Goal: Transaction & Acquisition: Complete application form

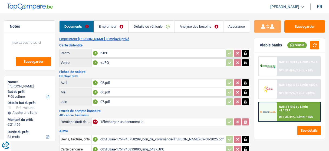
select select "car"
select select "84"
click at [116, 25] on link "Emprunteur" at bounding box center [111, 27] width 34 height 12
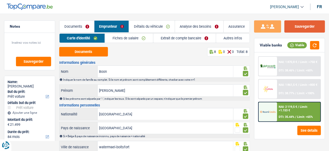
click at [316, 28] on button "Sauvegarder" at bounding box center [305, 26] width 41 height 12
click at [75, 29] on link "Documents" at bounding box center [77, 27] width 35 height 12
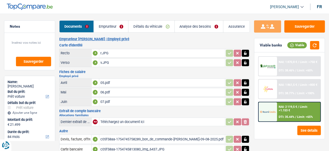
scroll to position [31, 0]
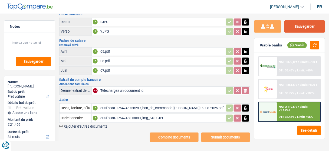
click at [301, 30] on button "Sauvegarder" at bounding box center [305, 26] width 41 height 12
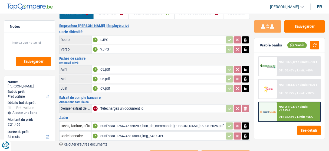
scroll to position [0, 0]
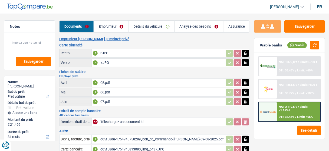
click at [110, 52] on div "r.JPG" at bounding box center [162, 53] width 124 height 8
click at [136, 104] on table "Avril A 05.pdf Mai A 06.pdf Juin A 07.pdf" at bounding box center [154, 91] width 191 height 29
click at [137, 101] on div "07.pdf" at bounding box center [162, 102] width 124 height 8
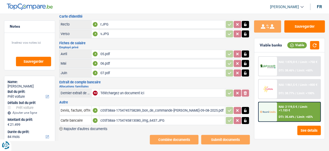
scroll to position [31, 0]
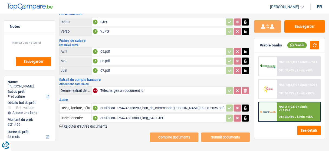
click at [115, 117] on div "c05f58aa-1754745813080_img_6437.JPG" at bounding box center [162, 118] width 124 height 8
click at [105, 69] on div "07.pdf" at bounding box center [162, 70] width 124 height 8
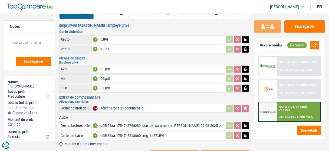
scroll to position [0, 0]
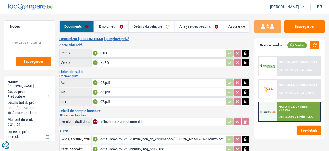
click at [115, 100] on div "07.pdf" at bounding box center [162, 102] width 124 height 8
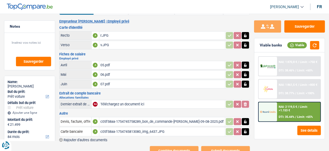
scroll to position [31, 0]
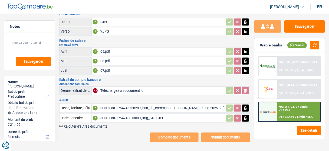
click at [122, 105] on div "c05f58aa-1754745758289_bon_de_commande-claudia_mireille_boon-09-08-2025.pdf" at bounding box center [162, 108] width 124 height 8
click at [305, 23] on button "Sauvegarder" at bounding box center [305, 26] width 41 height 12
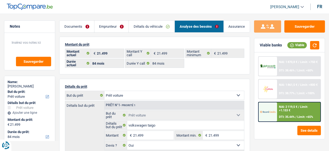
select select "car"
select select "84"
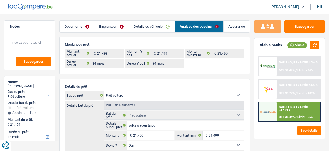
select select "car"
select select "yes"
select select "84"
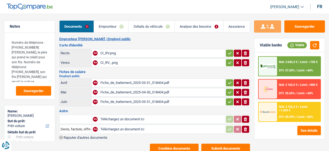
select select "car"
select select "60"
select select "alphacredit"
select select "60"
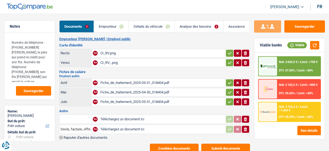
select select "60"
select select "car"
select select "yes"
select select "60"
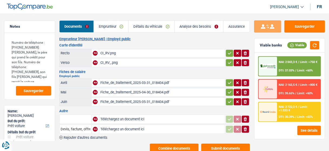
click at [229, 53] on icon "button" at bounding box center [230, 53] width 4 height 2
click at [228, 64] on icon "button" at bounding box center [230, 62] width 4 height 5
drag, startPoint x: 228, startPoint y: 80, endPoint x: 228, endPoint y: 89, distance: 8.7
click at [228, 81] on icon "button" at bounding box center [230, 82] width 4 height 5
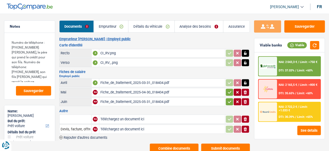
drag, startPoint x: 229, startPoint y: 93, endPoint x: 229, endPoint y: 99, distance: 6.0
click at [229, 93] on icon "button" at bounding box center [230, 91] width 4 height 5
drag, startPoint x: 229, startPoint y: 100, endPoint x: 204, endPoint y: 51, distance: 55.5
click at [224, 93] on table "Avril A Fiche_de_traitement_2025-03-31_018404.pdf Mai A Fiche_de_traitement_202…" at bounding box center [154, 91] width 191 height 29
click at [200, 27] on link "Analyse des besoins" at bounding box center [199, 27] width 48 height 12
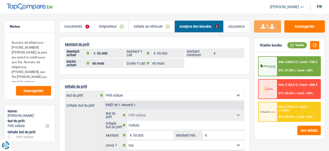
click at [116, 29] on link "Emprunteur" at bounding box center [112, 27] width 34 height 12
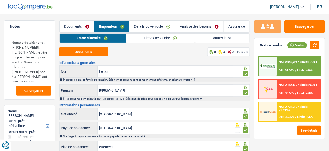
click at [126, 24] on link "Emprunteur" at bounding box center [111, 27] width 35 height 12
click at [134, 25] on link "Détails du véhicule" at bounding box center [152, 27] width 46 height 12
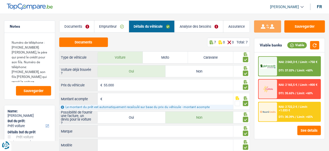
click at [82, 22] on link "Documents" at bounding box center [77, 27] width 35 height 12
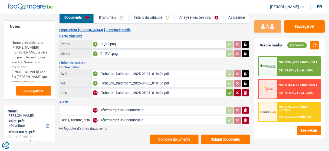
scroll to position [11, 0]
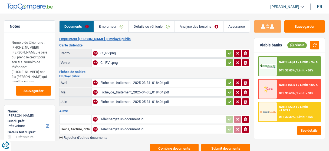
select select "car"
select select "60"
select select "alphacredit"
select select "32"
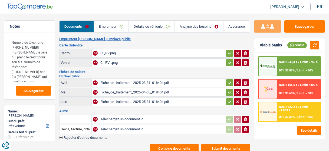
select select "ownerWithoutMortgage"
select select "cardOrCredit"
click at [187, 29] on link "Analyse des besoins" at bounding box center [199, 27] width 48 height 12
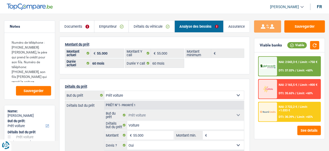
click at [118, 31] on link "Emprunteur" at bounding box center [112, 27] width 34 height 12
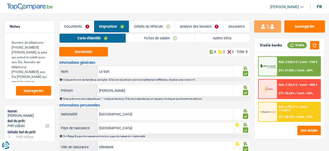
click at [224, 38] on link "Autres infos" at bounding box center [222, 38] width 55 height 9
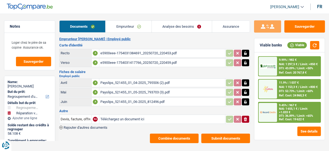
select select "refinancing"
select select "carRepair"
select select "84"
select select "record credits"
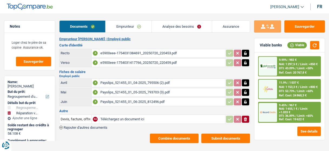
select select "32"
select select "liveWithParents"
select select "personalLoan"
select select "loanRepayment"
select select "48"
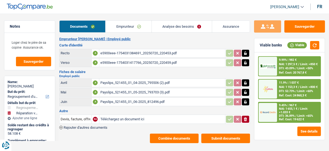
select select "personalLoan"
select select "loanRepayment"
select select "120"
select select "cardOrCredit"
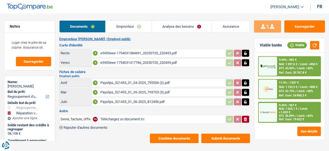
select select "cardOrCredit"
click at [122, 21] on link "Emprunteur" at bounding box center [129, 27] width 46 height 12
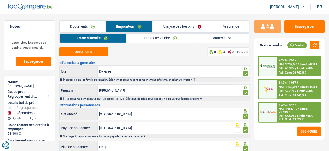
click at [215, 37] on link "Autres infos" at bounding box center [222, 38] width 55 height 9
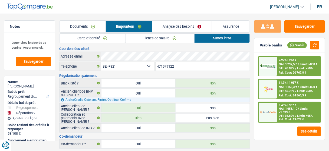
click at [118, 40] on link "Carte d'identité" at bounding box center [93, 38] width 66 height 9
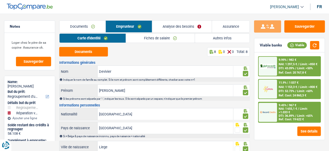
click at [188, 25] on link "Analyse des besoins" at bounding box center [182, 27] width 60 height 12
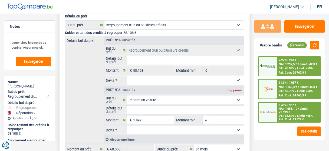
scroll to position [87, 0]
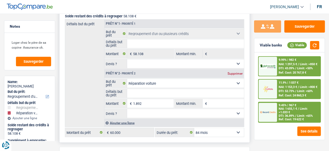
click at [223, 132] on select "12 mois 18 mois 24 mois 30 mois 36 mois 42 mois 48 mois 60 mois 72 mois 84 mois…" at bounding box center [219, 132] width 50 height 9
select select "120"
click at [194, 128] on select "12 mois 18 mois 24 mois 30 mois 36 mois 42 mois 48 mois 60 mois 72 mois 84 mois…" at bounding box center [219, 132] width 50 height 9
select select "120"
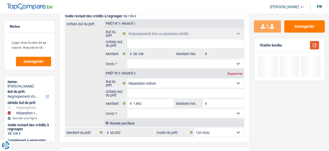
drag, startPoint x: 316, startPoint y: 44, endPoint x: 305, endPoint y: 47, distance: 11.5
click at [316, 44] on button "button" at bounding box center [314, 45] width 9 height 8
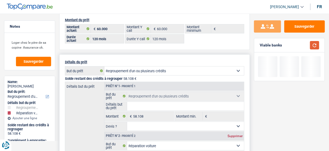
scroll to position [22, 0]
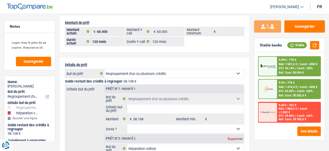
click at [268, 86] on img at bounding box center [268, 89] width 16 height 8
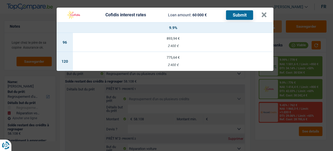
click at [176, 59] on div "775,64 €" at bounding box center [173, 58] width 200 height 4
select select "cofidis"
type input "9,90"
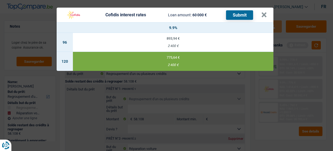
click at [245, 14] on button "Submit" at bounding box center [239, 14] width 27 height 9
click at [264, 13] on button "×" at bounding box center [264, 14] width 6 height 5
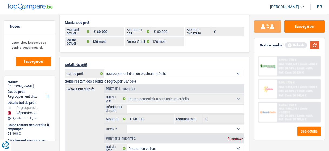
click at [314, 45] on button "button" at bounding box center [314, 45] width 9 height 8
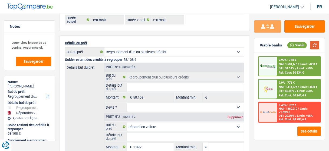
scroll to position [0, 0]
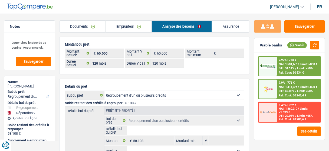
click at [92, 29] on link "Documents" at bounding box center [83, 27] width 46 height 12
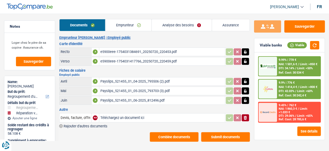
scroll to position [2, 0]
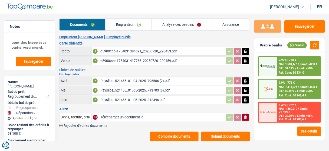
click at [182, 133] on button "Combine documents" at bounding box center [174, 135] width 49 height 9
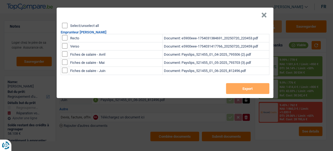
click at [265, 14] on button "×" at bounding box center [264, 14] width 6 height 5
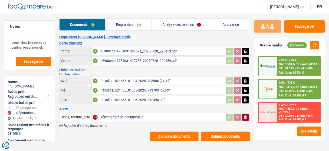
click at [246, 115] on icon "button" at bounding box center [245, 117] width 3 height 4
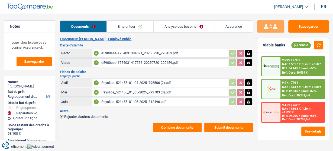
drag, startPoint x: 134, startPoint y: 24, endPoint x: 190, endPoint y: 37, distance: 57.6
click at [134, 24] on link "Emprunteur" at bounding box center [130, 27] width 47 height 12
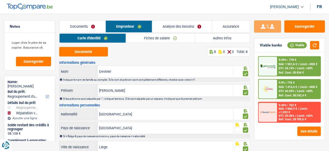
click at [191, 37] on link "Fiches de salaire" at bounding box center [160, 38] width 69 height 9
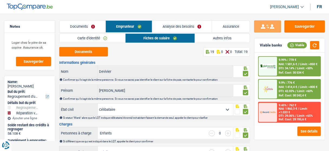
click at [94, 23] on link "Documents" at bounding box center [83, 27] width 46 height 12
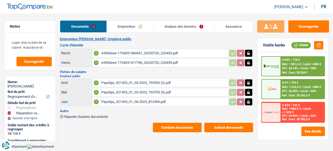
click at [225, 124] on button "Submit documents" at bounding box center [228, 126] width 49 height 9
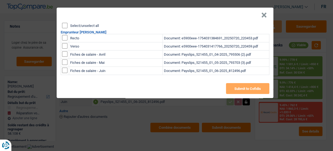
click at [64, 25] on input "Select/unselect all" at bounding box center [64, 25] width 5 height 5
checkbox input "true"
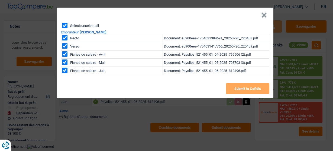
checkbox input "true"
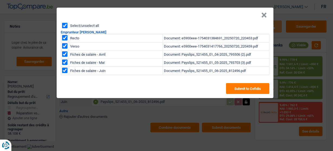
click at [63, 57] on input "checkbox" at bounding box center [64, 53] width 5 height 5
checkbox input "true"
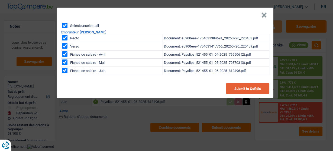
click at [241, 88] on button "Submit to Cofidis" at bounding box center [247, 88] width 43 height 11
click at [266, 13] on button "×" at bounding box center [264, 14] width 6 height 5
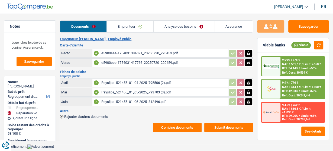
click at [170, 123] on button "Combine documents" at bounding box center [177, 126] width 49 height 9
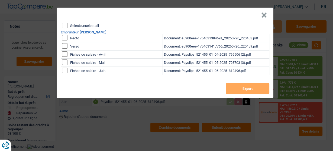
click at [65, 24] on input "Select/unselect all" at bounding box center [64, 25] width 5 height 5
checkbox input "true"
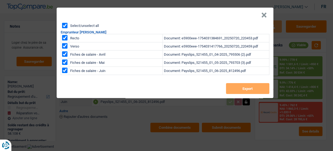
checkbox input "true"
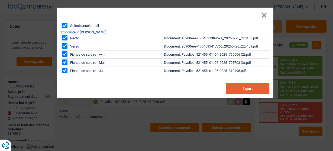
click at [249, 89] on button "Export" at bounding box center [247, 88] width 43 height 11
click at [260, 16] on header "×" at bounding box center [165, 15] width 217 height 15
click at [262, 14] on button "×" at bounding box center [264, 14] width 6 height 5
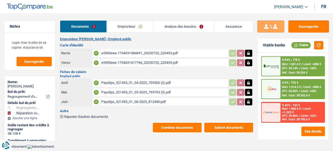
click at [288, 27] on div "Sauvegarder" at bounding box center [293, 26] width 72 height 12
click at [295, 26] on button "Sauvegarder" at bounding box center [308, 26] width 41 height 12
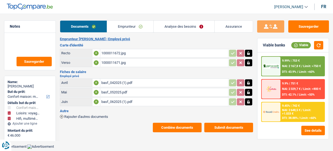
select select "household"
select select "hobbies"
select select "tech"
select select "84"
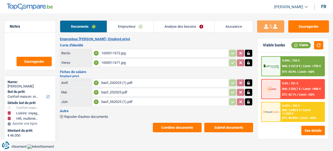
select select "record credits"
select select "84"
select select "household"
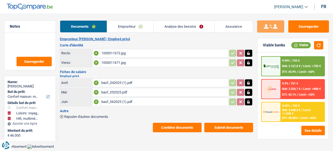
select select "yes"
select select "hobbies"
select select "yes"
select select "tech"
select select "84"
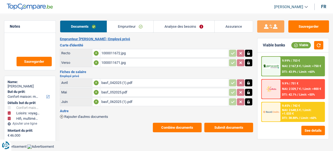
click at [178, 29] on link "Analyse des besoins" at bounding box center [184, 27] width 60 height 12
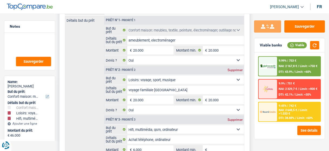
scroll to position [108, 0]
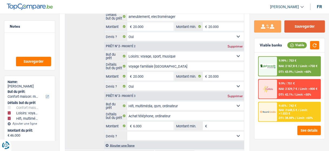
click at [300, 27] on button "Sauvegarder" at bounding box center [305, 26] width 41 height 12
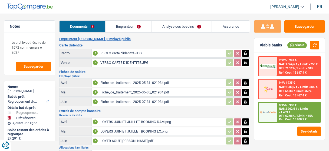
select select "refinancing"
select select "renovation"
select select "120"
select select "record credits"
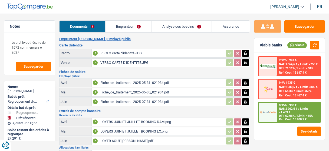
select select "32"
select select "ownerWithMortgage"
select select "personalLoan"
select select "smallWorks"
select select "84"
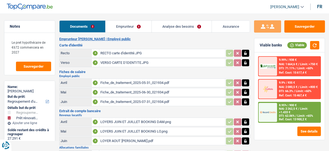
select select "mortgage"
select select "240"
select select "mortgage"
select select "240"
select select "mortgage"
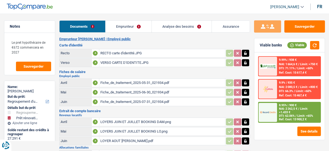
select select "240"
select select "renovationLoan"
select select "120"
select select "renovationLoan"
select select "120"
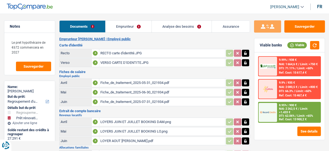
select select "renovationLoan"
select select "84"
select select "carLoan"
select select "60"
select select "mortgage"
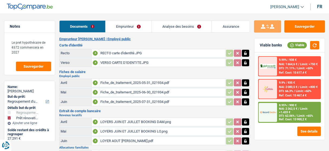
select select "240"
select select "cardOrCredit"
drag, startPoint x: 139, startPoint y: 17, endPoint x: 135, endPoint y: 27, distance: 11.7
click at [139, 18] on main "Notes Le pret hypothécaire de €672 commencera en 2027 Sauvegarder Name: Jeanne-…" at bounding box center [164, 112] width 329 height 209
click at [142, 30] on link "Emprunteur" at bounding box center [129, 27] width 46 height 12
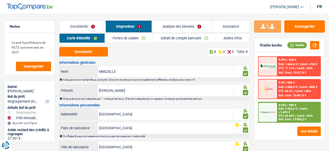
click at [182, 29] on link "Analyse des besoins" at bounding box center [182, 27] width 60 height 12
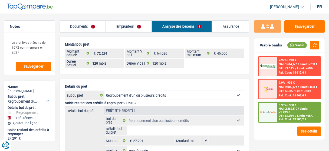
click at [139, 27] on link "Emprunteur" at bounding box center [129, 27] width 46 height 12
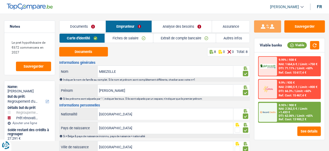
click at [224, 40] on link "Autres infos" at bounding box center [233, 38] width 34 height 9
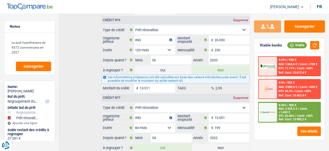
scroll to position [455, 0]
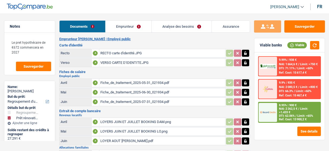
select select "refinancing"
select select "renovation"
select select "120"
select select "record credits"
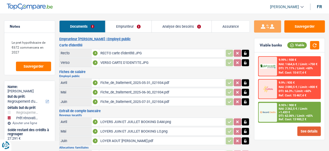
click at [303, 129] on button "See details" at bounding box center [310, 130] width 24 height 9
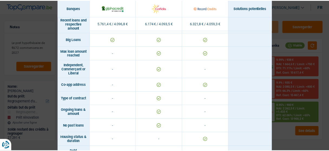
scroll to position [427, 0]
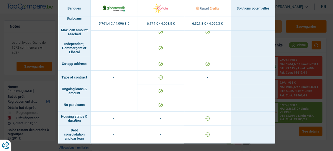
click at [289, 109] on div "Banks conditions × Banques Solutions potentielles Revenus / Charges 5.761,4 € /…" at bounding box center [166, 75] width 333 height 151
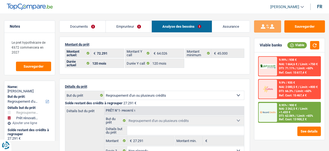
select select "refinancing"
select select "renovation"
select select "120"
select select "record credits"
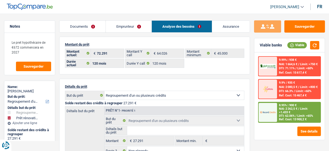
select select "120"
select select "refinancing"
select select "not_answered"
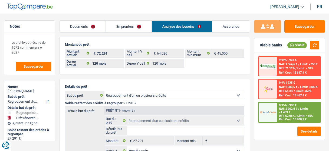
select select "renovation"
select select "yes"
select select "120"
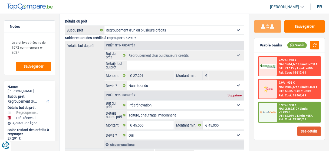
click at [303, 128] on button "See details" at bounding box center [310, 130] width 24 height 9
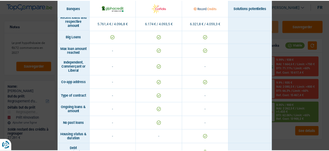
scroll to position [427, 0]
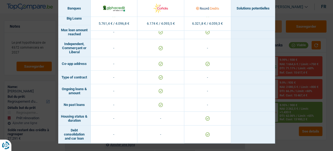
click at [284, 131] on div "Banks conditions × Banques Solutions potentielles Revenus / Charges 5.761,4 € /…" at bounding box center [166, 75] width 333 height 151
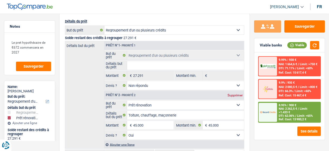
drag, startPoint x: 285, startPoint y: 67, endPoint x: 294, endPoint y: 66, distance: 9.6
click at [294, 66] on span "DTI: 71.11%" at bounding box center [287, 68] width 16 height 4
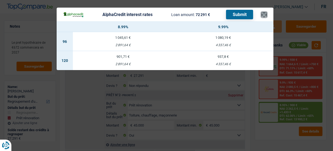
click at [264, 13] on button "×" at bounding box center [264, 14] width 6 height 5
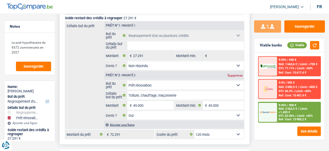
scroll to position [108, 0]
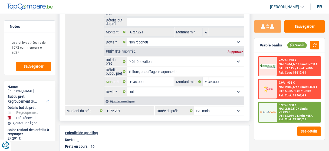
click at [136, 80] on input "45.000" at bounding box center [153, 81] width 40 height 9
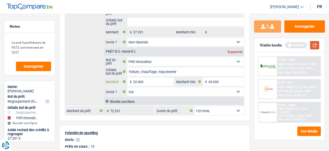
type input "20.000"
type input "47.291"
select select "144"
type input "47.291"
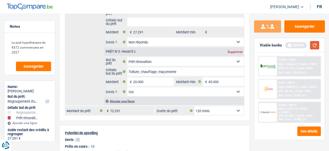
select select "144"
type input "47.291"
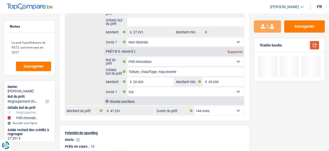
click at [317, 44] on button "button" at bounding box center [314, 45] width 9 height 8
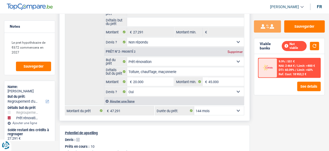
click at [226, 109] on select "12 mois 18 mois 24 mois 30 mois 36 mois 42 mois 48 mois 60 mois 72 mois 84 mois…" at bounding box center [219, 110] width 50 height 9
select select "120"
click at [194, 106] on select "12 mois 18 mois 24 mois 30 mois 36 mois 42 mois 48 mois 60 mois 72 mois 84 mois…" at bounding box center [219, 110] width 50 height 9
select select "120"
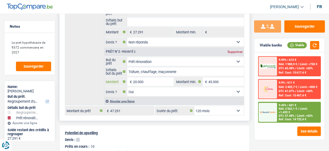
click at [139, 78] on input "20.000" at bounding box center [153, 81] width 40 height 9
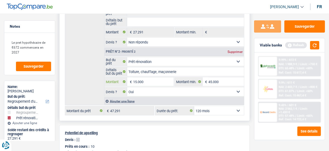
type input "15.000"
type input "42.291"
select select "144"
type input "42.291"
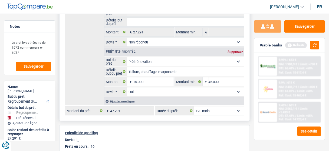
select select "144"
type input "42.291"
click at [214, 107] on select "12 mois 18 mois 24 mois 30 mois 36 mois 42 mois 48 mois 60 mois 72 mois 84 mois…" at bounding box center [219, 110] width 50 height 9
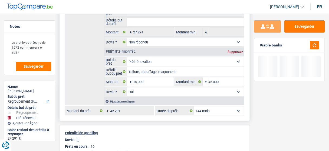
select select "120"
click at [194, 106] on select "12 mois 18 mois 24 mois 30 mois 36 mois 42 mois 48 mois 60 mois 72 mois 84 mois…" at bounding box center [219, 110] width 50 height 9
select select "120"
click at [315, 42] on button "button" at bounding box center [314, 45] width 9 height 8
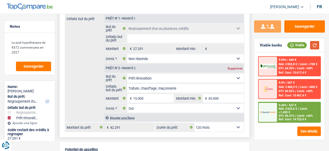
scroll to position [65, 0]
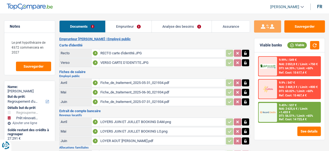
select select "refinancing"
select select "renovation"
select select "120"
select select "record credits"
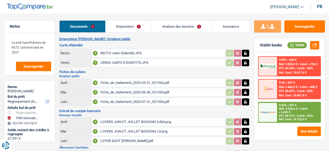
select select "120"
select select "refinancing"
select select "not_answered"
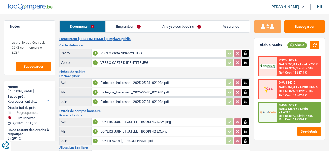
select select "renovation"
select select "yes"
select select "120"
click at [199, 24] on link "Analyse des besoins" at bounding box center [182, 27] width 60 height 12
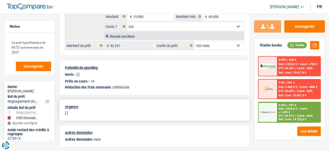
scroll to position [235, 0]
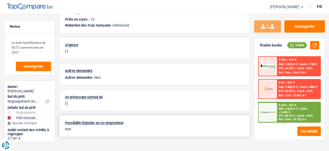
drag, startPoint x: 65, startPoint y: 121, endPoint x: 134, endPoint y: 126, distance: 69.0
click at [134, 126] on div "Possibilité d'ajouter un co-emprunteur Non" at bounding box center [154, 126] width 191 height 22
click at [78, 127] on p "Non" at bounding box center [155, 129] width 180 height 4
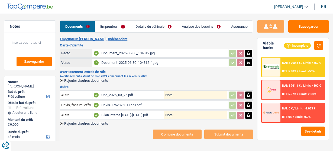
select select "car"
select select "48"
select select "alphacredit"
click at [125, 103] on div "Devis-1752825311773.pdf" at bounding box center [164, 105] width 126 height 8
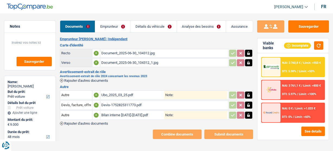
click at [114, 114] on div "Bilan interne 2023-2024.pdf" at bounding box center [132, 115] width 63 height 8
click at [113, 104] on div "Devis-1752825311773.pdf" at bounding box center [164, 105] width 126 height 8
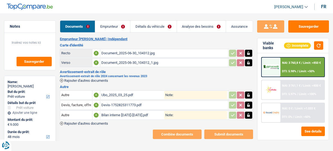
select select "car"
select select "48"
drag, startPoint x: 116, startPoint y: 29, endPoint x: 120, endPoint y: 28, distance: 3.6
click at [116, 29] on link "Emprunteur" at bounding box center [112, 27] width 35 height 12
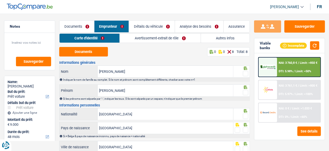
click at [169, 41] on link "Avertissement-extrait de rôle" at bounding box center [160, 38] width 81 height 9
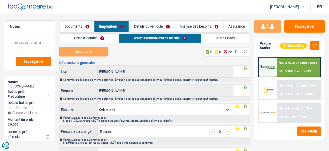
click at [105, 40] on link "Carte d'identité" at bounding box center [89, 38] width 59 height 9
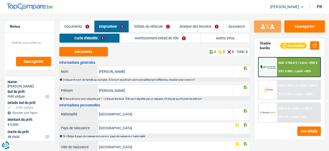
click at [169, 37] on link "Avertissement-extrait de rôle" at bounding box center [160, 38] width 81 height 9
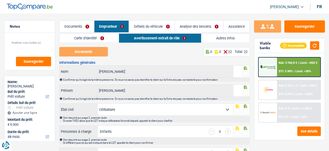
click at [108, 37] on link "Carte d'identité" at bounding box center [89, 38] width 59 height 9
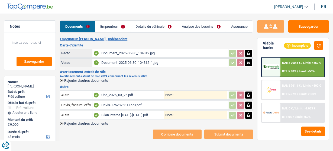
select select "car"
select select "48"
click at [131, 56] on div "Document_2025-06-30_104312.jpg" at bounding box center [164, 53] width 126 height 8
click at [134, 61] on div "Document_2025-06-30_104312_1.jpg" at bounding box center [164, 63] width 126 height 8
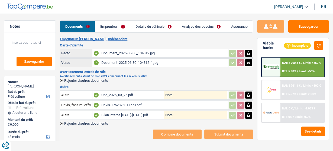
click at [129, 93] on div "Ubo_2025_03_25.pdf" at bounding box center [132, 95] width 63 height 8
click at [123, 113] on div "Bilan interne 2023-2024.pdf" at bounding box center [132, 115] width 63 height 8
click at [112, 103] on div "Devis-1752825311773.pdf" at bounding box center [164, 105] width 126 height 8
click at [298, 66] on div "NAI: 3 760,8 € / Limit: >850 € DTI: 5.98% / Limit: <50%" at bounding box center [302, 66] width 44 height 19
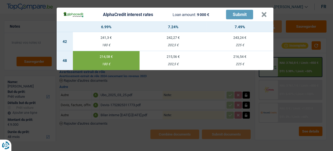
click at [267, 12] on header "AlphaCredit interest rates Loan amount: 9 000 € Submit ×" at bounding box center [165, 15] width 217 height 14
click at [263, 15] on button "×" at bounding box center [264, 14] width 6 height 5
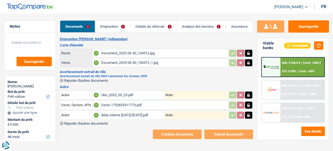
click at [164, 27] on link "Détails du véhicule" at bounding box center [153, 27] width 46 height 12
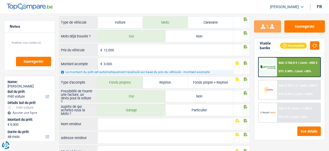
scroll to position [43, 0]
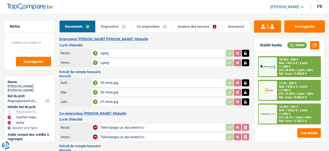
select select "refinancing"
select select "household"
select select "other"
select select "84"
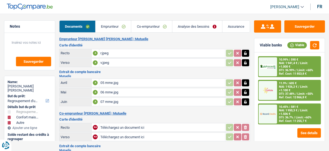
select select "record credits"
select select "32"
select select "married"
select select "rents"
select select "BE"
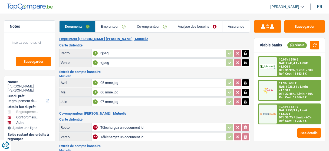
select select "creditConsolidation"
select select "84"
select select "carLoan"
select select "60"
select select "cardOrCredit"
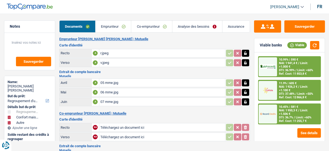
select select "84"
select select "120"
select select "refinancing"
select select "household"
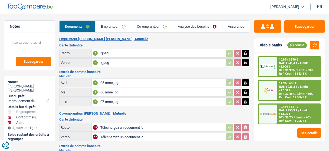
select select "not_answered"
select select "other"
select select "84"
click at [197, 26] on link "Analyse des besoins" at bounding box center [198, 27] width 50 height 12
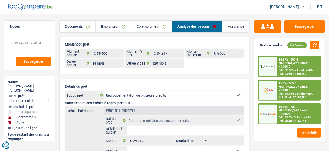
drag, startPoint x: 118, startPoint y: 27, endPoint x: 145, endPoint y: 34, distance: 27.3
click at [118, 27] on link "Emprunteur" at bounding box center [113, 27] width 35 height 12
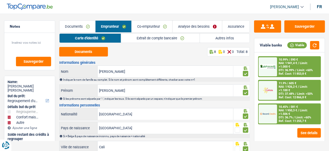
click at [233, 39] on link "Autres infos" at bounding box center [225, 38] width 50 height 9
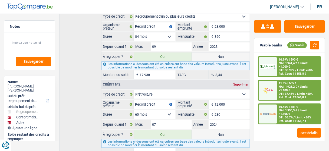
scroll to position [317, 0]
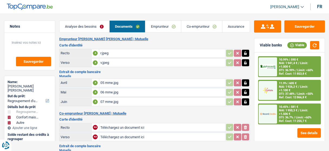
select select "refinancing"
select select "household"
select select "other"
select select "84"
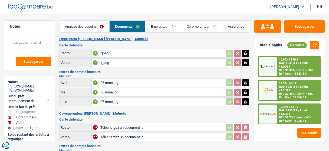
select select "record credits"
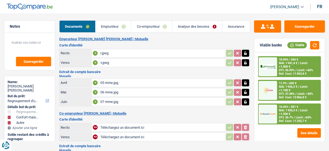
select select "refinancing"
select select "household"
select select "other"
select select "84"
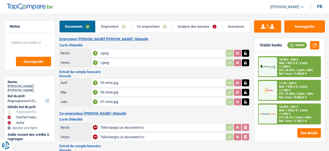
select select "record credits"
click at [195, 26] on link "Analyse des besoins" at bounding box center [198, 27] width 50 height 12
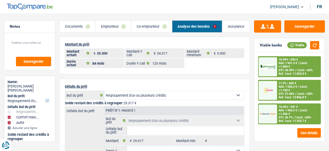
click at [106, 27] on link "Emprunteur" at bounding box center [113, 27] width 35 height 12
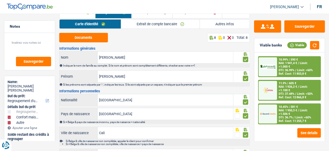
scroll to position [22, 0]
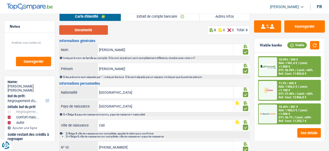
click at [98, 32] on button "Documents" at bounding box center [83, 29] width 49 height 9
click at [147, 17] on link "Extrait de compte bancaire" at bounding box center [160, 16] width 79 height 9
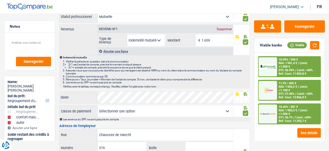
scroll to position [0, 0]
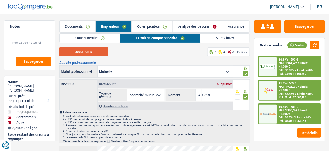
click at [81, 51] on button "Documents" at bounding box center [83, 51] width 49 height 9
click at [79, 53] on button "Documents" at bounding box center [83, 51] width 49 height 9
click at [152, 27] on link "Co-emprunteur" at bounding box center [152, 27] width 41 height 12
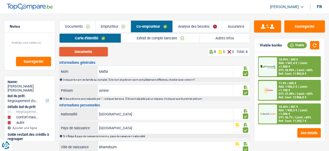
drag, startPoint x: 92, startPoint y: 54, endPoint x: 152, endPoint y: 49, distance: 60.4
click at [141, 53] on div "Documents 8 0 0 Total: 8" at bounding box center [154, 51] width 191 height 9
click at [160, 41] on link "Extrait de compte bancaire" at bounding box center [160, 38] width 79 height 9
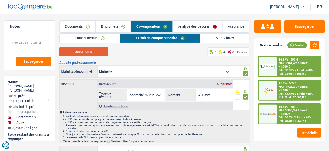
click at [90, 53] on button "Documents" at bounding box center [83, 51] width 49 height 9
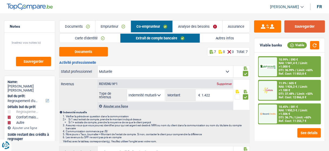
click at [315, 28] on button "Sauvegarder" at bounding box center [305, 26] width 41 height 12
click at [198, 28] on link "Analyse des besoins" at bounding box center [198, 27] width 50 height 12
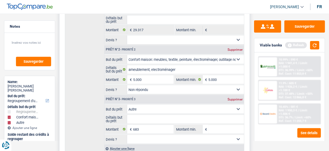
scroll to position [24, 0]
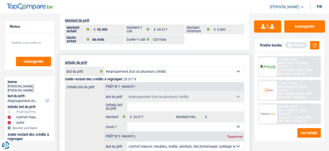
click at [147, 71] on select "Confort maison: meubles, textile, peinture, électroménager, outillage non-profe…" at bounding box center [175, 71] width 140 height 9
click at [85, 70] on label "But du prêt" at bounding box center [84, 71] width 39 height 9
click at [52, 98] on select "Confort maison: meubles, textile, peinture, électroménager, outillage non-profe…" at bounding box center [30, 100] width 44 height 5
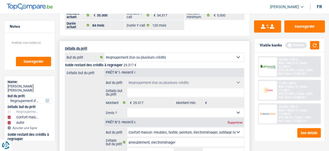
scroll to position [2, 0]
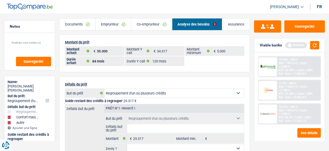
click at [112, 22] on link "Emprunteur" at bounding box center [113, 24] width 35 height 12
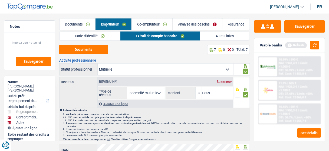
click at [229, 37] on link "Autres infos" at bounding box center [225, 35] width 50 height 9
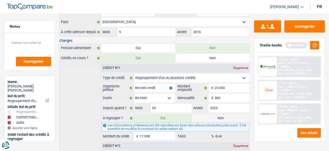
scroll to position [306, 0]
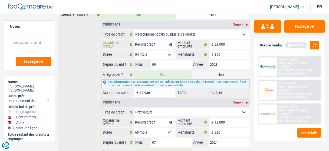
click at [163, 40] on input "Record credit" at bounding box center [154, 44] width 41 height 9
click at [162, 118] on input "Record credit" at bounding box center [154, 122] width 41 height 9
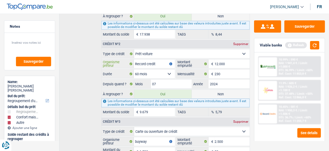
scroll to position [392, 0]
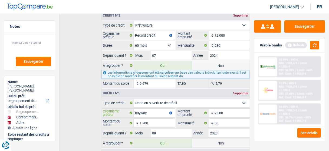
click at [154, 108] on input "buyway" at bounding box center [154, 112] width 41 height 9
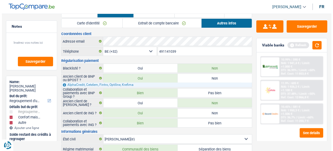
scroll to position [0, 0]
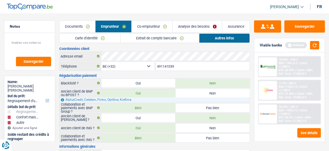
click at [199, 23] on link "Analyse des besoins" at bounding box center [198, 27] width 50 height 12
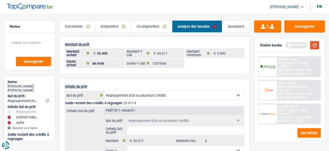
click at [314, 43] on button "button" at bounding box center [314, 45] width 9 height 8
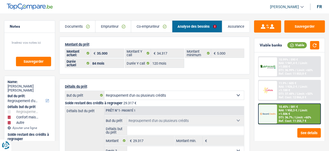
click at [289, 114] on span "Limit: >1.506 €" at bounding box center [293, 111] width 29 height 7
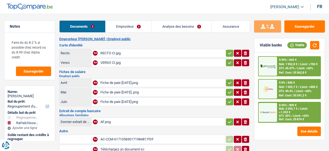
select select "refinancing"
select select "houseOrGarden"
select select "120"
select select "cofidis"
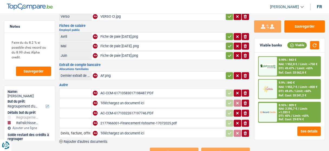
scroll to position [38, 0]
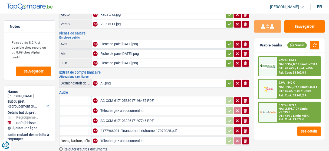
click at [110, 80] on div "AF.png" at bounding box center [162, 83] width 124 height 8
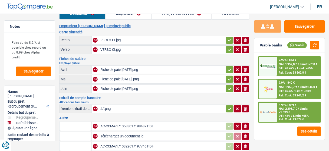
scroll to position [0, 0]
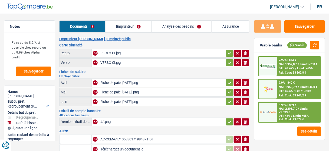
click at [128, 26] on link "Emprunteur" at bounding box center [129, 27] width 46 height 12
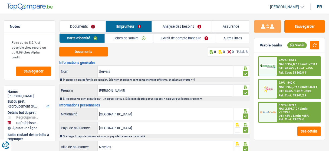
click at [154, 40] on link "Extrait de compte bancaire" at bounding box center [185, 38] width 63 height 9
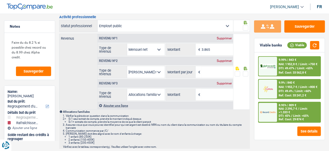
scroll to position [22, 0]
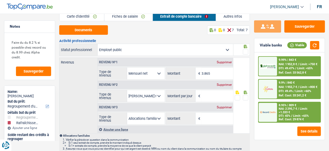
drag, startPoint x: 226, startPoint y: 105, endPoint x: 225, endPoint y: 103, distance: 2.9
click at [226, 105] on div "Supprimer" at bounding box center [225, 106] width 18 height 3
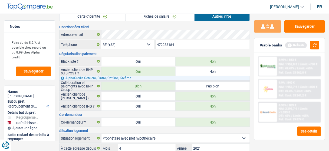
scroll to position [0, 0]
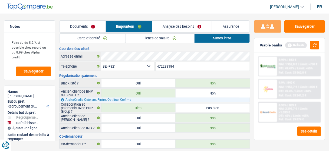
click at [165, 27] on link "Analyse des besoins" at bounding box center [182, 27] width 60 height 12
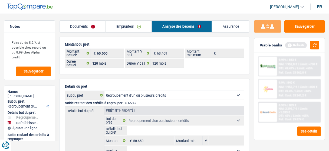
click at [88, 28] on link "Documents" at bounding box center [83, 27] width 46 height 12
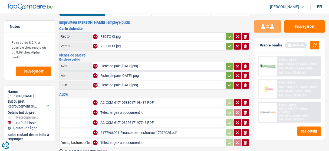
scroll to position [41, 0]
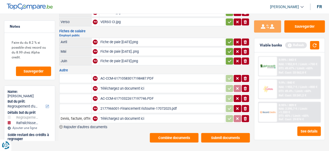
click at [128, 96] on div "AC-CCM-61710322617197746.PDF" at bounding box center [162, 98] width 124 height 8
click at [117, 60] on div "Fiche de paie juillet 2025.png" at bounding box center [162, 61] width 124 height 8
click at [130, 50] on div "Fiche de paie Juin 2025..png" at bounding box center [162, 51] width 124 height 8
click at [134, 40] on div "Fiche de paie Mai 2025.png" at bounding box center [162, 42] width 124 height 8
click at [138, 59] on div "Fiche de paie juillet 2025.png" at bounding box center [162, 61] width 124 height 8
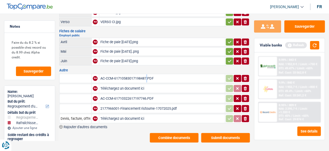
click at [107, 77] on div "AC-CCM-61710583017198487.PDF" at bounding box center [162, 78] width 124 height 8
click at [126, 59] on div "Fiche de paie juillet 2025.png" at bounding box center [162, 61] width 124 height 8
click at [315, 26] on button "Sauvegarder" at bounding box center [305, 26] width 41 height 12
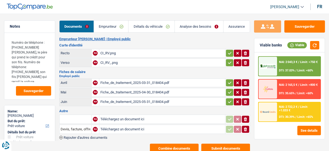
select select "car"
select select "60"
select select "alphacredit"
click at [177, 30] on link "Analyse des besoins" at bounding box center [199, 27] width 48 height 12
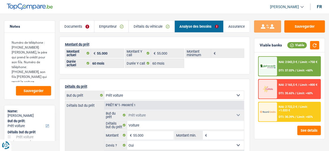
click at [105, 24] on link "Emprunteur" at bounding box center [112, 27] width 34 height 12
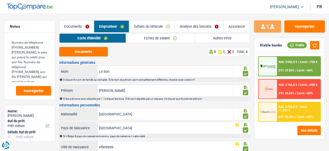
click at [177, 22] on link "Analyse des besoins" at bounding box center [199, 27] width 48 height 12
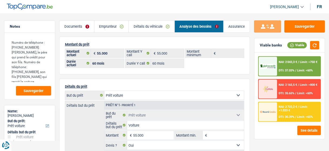
click at [79, 26] on link "Documents" at bounding box center [77, 27] width 35 height 12
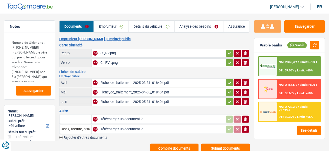
click at [121, 22] on link "Emprunteur" at bounding box center [111, 27] width 34 height 12
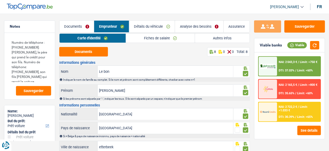
click at [159, 26] on link "Détails du véhicule" at bounding box center [152, 27] width 46 height 12
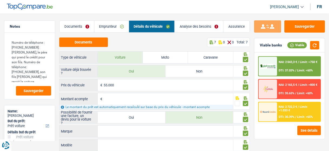
click at [80, 27] on link "Documents" at bounding box center [77, 27] width 35 height 12
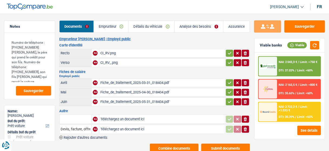
drag, startPoint x: 247, startPoint y: 117, endPoint x: 247, endPoint y: 124, distance: 7.0
click at [247, 120] on button "ionicons-v5-e" at bounding box center [245, 118] width 7 height 7
drag, startPoint x: 247, startPoint y: 124, endPoint x: 162, endPoint y: 66, distance: 103.6
click at [247, 126] on icon "ionicons-v5-e" at bounding box center [246, 128] width 4 height 5
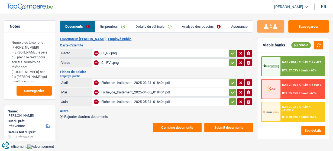
click at [199, 18] on main "Notes Numéro de téléphone :[PHONE_NUMBER]: [PERSON_NAME], le père qui prend le …" at bounding box center [166, 76] width 333 height 136
click at [197, 25] on link "Analyse des besoins" at bounding box center [201, 27] width 49 height 12
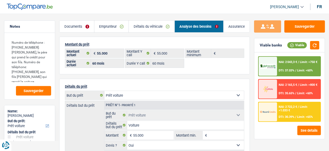
click at [95, 28] on link "Emprunteur" at bounding box center [112, 27] width 34 height 12
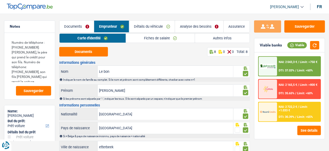
click at [209, 35] on link "Autres infos" at bounding box center [222, 38] width 55 height 9
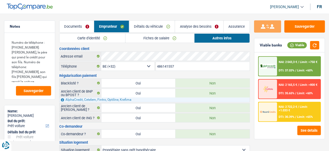
click at [150, 39] on link "Fiches de salaire" at bounding box center [160, 38] width 69 height 9
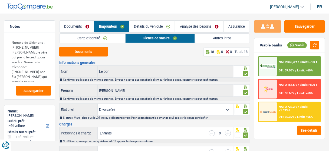
click at [266, 99] on div "NAI: 2 043,3 € / Limit: >750 € DTI: 37.03% / Limit: <60% NAI: 2 165,5 € / Limit…" at bounding box center [289, 89] width 63 height 66
click at [269, 108] on img at bounding box center [268, 112] width 16 height 8
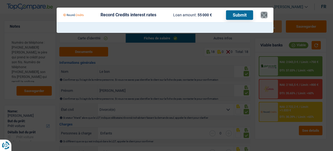
click at [265, 15] on button "×" at bounding box center [264, 14] width 6 height 5
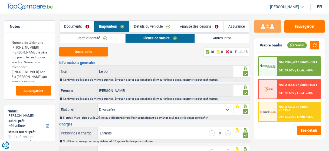
click at [82, 39] on link "Carte d'identité" at bounding box center [93, 38] width 66 height 9
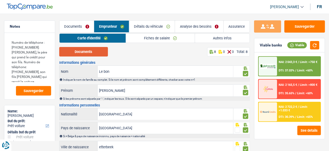
drag, startPoint x: 93, startPoint y: 55, endPoint x: 96, endPoint y: 53, distance: 3.3
click at [94, 54] on button "Documents" at bounding box center [83, 51] width 49 height 9
click at [158, 35] on link "Fiches de salaire" at bounding box center [160, 38] width 69 height 9
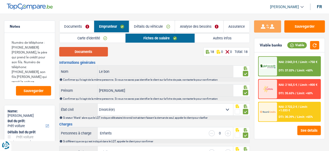
drag, startPoint x: 91, startPoint y: 50, endPoint x: 111, endPoint y: 53, distance: 20.0
click at [91, 50] on button "Documents" at bounding box center [83, 51] width 49 height 9
drag, startPoint x: 79, startPoint y: 29, endPoint x: 123, endPoint y: 47, distance: 48.0
click at [79, 29] on link "Documents" at bounding box center [77, 27] width 34 height 12
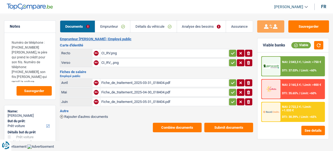
click at [188, 124] on button "Combine documents" at bounding box center [177, 126] width 49 height 9
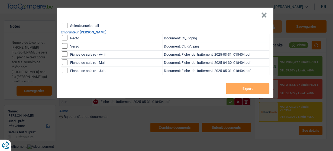
click at [66, 25] on input "Select/unselect all" at bounding box center [64, 25] width 5 height 5
checkbox input "true"
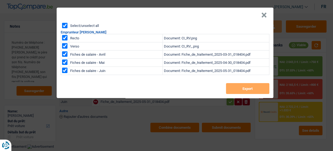
checkbox input "true"
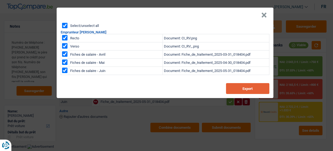
click at [253, 89] on button "Export" at bounding box center [247, 88] width 43 height 11
drag, startPoint x: 41, startPoint y: 20, endPoint x: 52, endPoint y: 2, distance: 21.1
click at [42, 18] on div "× Select/unselect all Emprunteur [PERSON_NAME] Recto Document: CI_RV.png Verso …" at bounding box center [166, 75] width 333 height 151
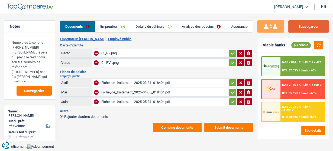
click at [305, 30] on button "Sauvegarder" at bounding box center [308, 26] width 41 height 12
